Goal: Task Accomplishment & Management: Manage account settings

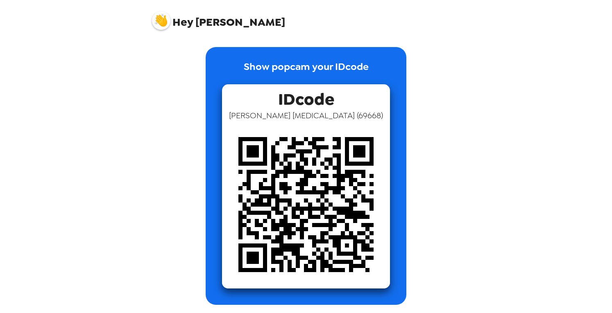
click at [237, 195] on img at bounding box center [306, 205] width 168 height 168
click at [160, 17] on img at bounding box center [161, 20] width 18 height 18
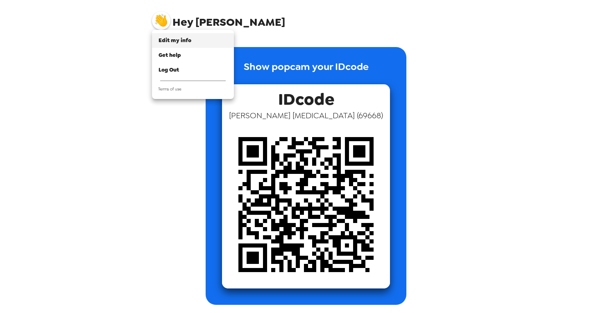
click at [167, 44] on div "Edit my info" at bounding box center [193, 40] width 69 height 8
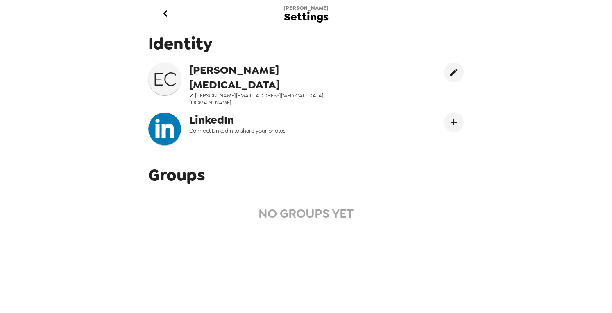
click at [170, 76] on h3 "E C" at bounding box center [164, 79] width 33 height 23
click at [223, 92] on span "✓ erica.crutch@gmail.com" at bounding box center [272, 99] width 166 height 14
click at [164, 12] on icon "go back" at bounding box center [165, 13] width 13 height 13
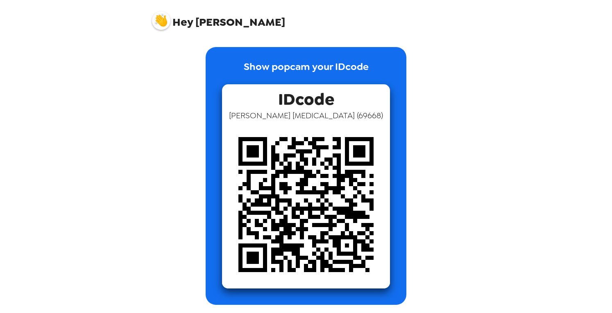
click at [318, 119] on span "Erica Crutch ( 69668 )" at bounding box center [306, 115] width 154 height 11
